Goal: Navigation & Orientation: Find specific page/section

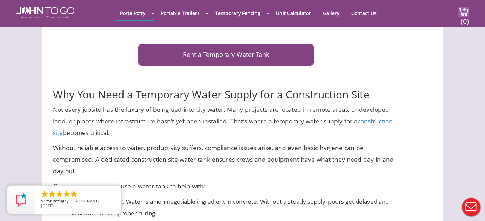
scroll to position [386, 0]
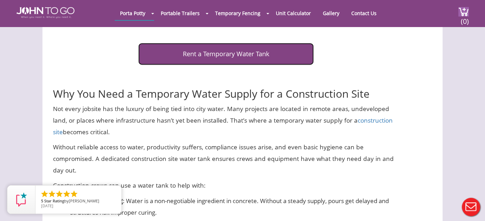
click at [215, 43] on link "Rent a Temporary Water Tank" at bounding box center [226, 54] width 176 height 22
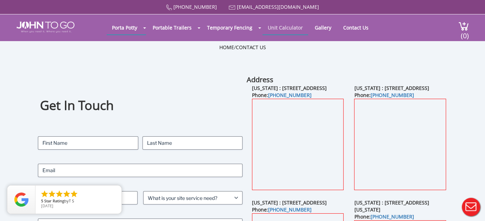
click at [286, 28] on link "Unit Calculator" at bounding box center [286, 28] width 46 height 14
